Goal: Transaction & Acquisition: Purchase product/service

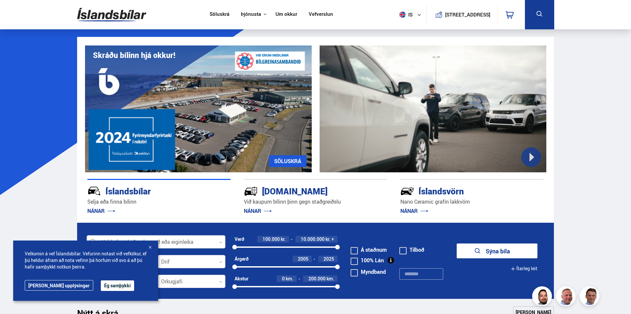
drag, startPoint x: 95, startPoint y: 288, endPoint x: 119, endPoint y: 272, distance: 28.8
click at [101, 287] on button "Ég samþykki" at bounding box center [117, 285] width 33 height 11
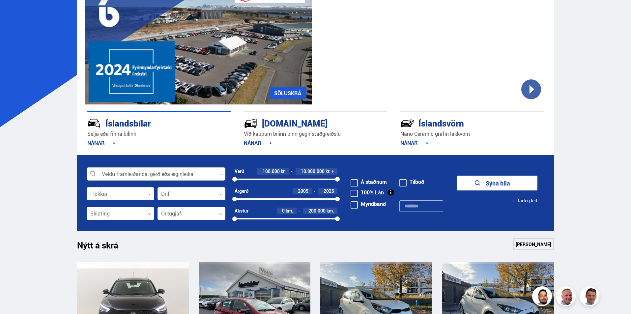
scroll to position [66, 0]
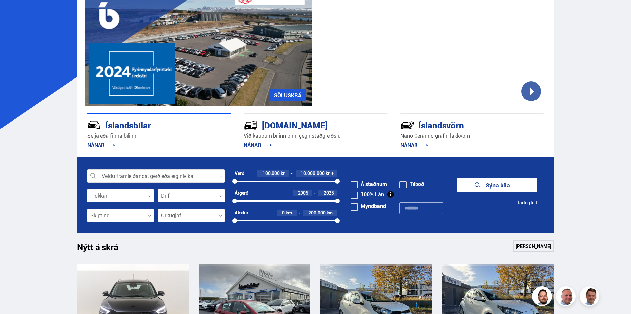
click at [118, 193] on div at bounding box center [121, 195] width 68 height 13
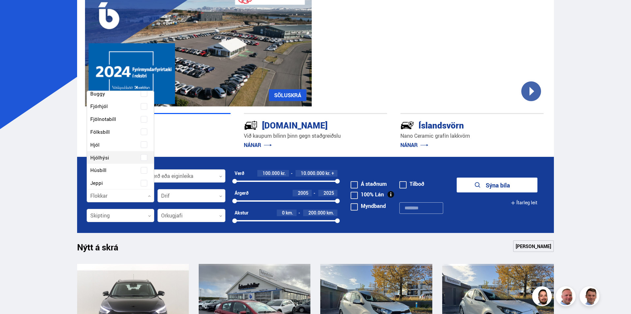
scroll to position [0, 0]
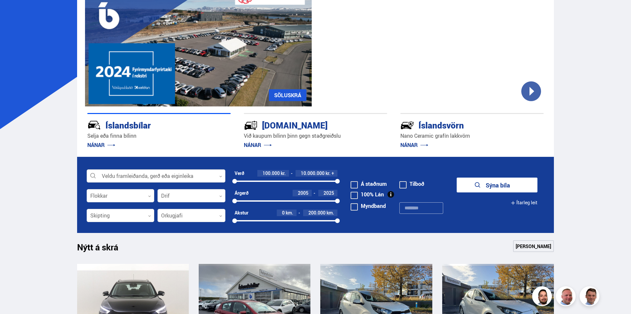
click at [205, 172] on div at bounding box center [156, 176] width 139 height 13
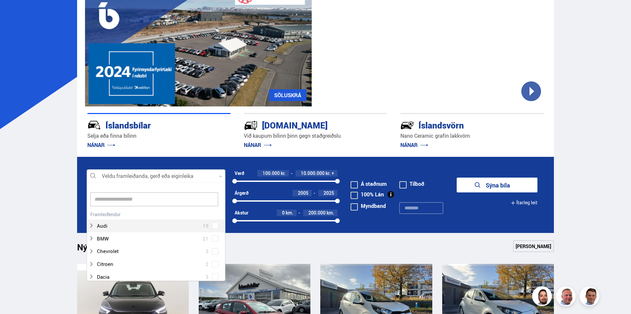
scroll to position [98, 137]
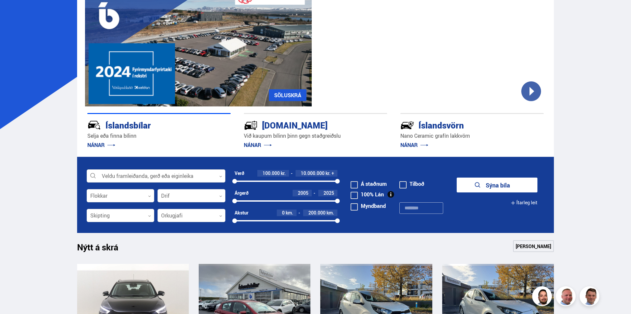
click at [205, 173] on div at bounding box center [156, 176] width 139 height 13
drag, startPoint x: 337, startPoint y: 181, endPoint x: 254, endPoint y: 184, distance: 82.8
click at [254, 184] on div "100000 2005177" at bounding box center [286, 181] width 103 height 6
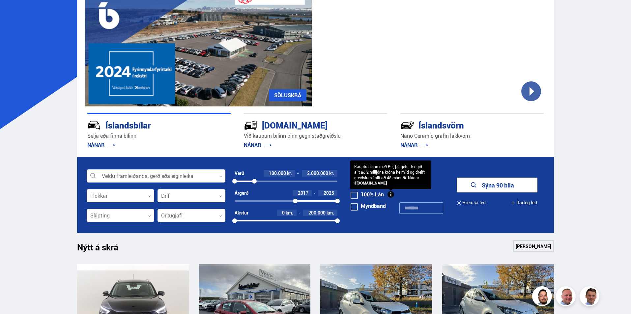
drag, startPoint x: 235, startPoint y: 201, endPoint x: 295, endPoint y: 205, distance: 60.1
click at [295, 205] on div "Árgerð 2017 2025 2017 2025" at bounding box center [286, 200] width 103 height 20
drag, startPoint x: 335, startPoint y: 221, endPoint x: 314, endPoint y: 225, distance: 21.8
click at [314, 225] on div "Akstur 0 km. 150.000 km. 0 154143" at bounding box center [286, 218] width 103 height 17
click at [509, 184] on button "Sýna 22 bíla" at bounding box center [497, 185] width 81 height 15
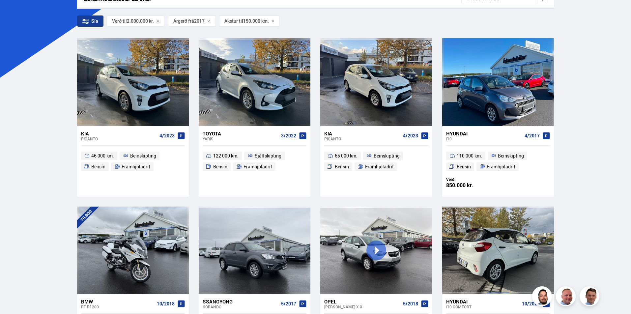
scroll to position [99, 0]
